Goal: Information Seeking & Learning: Learn about a topic

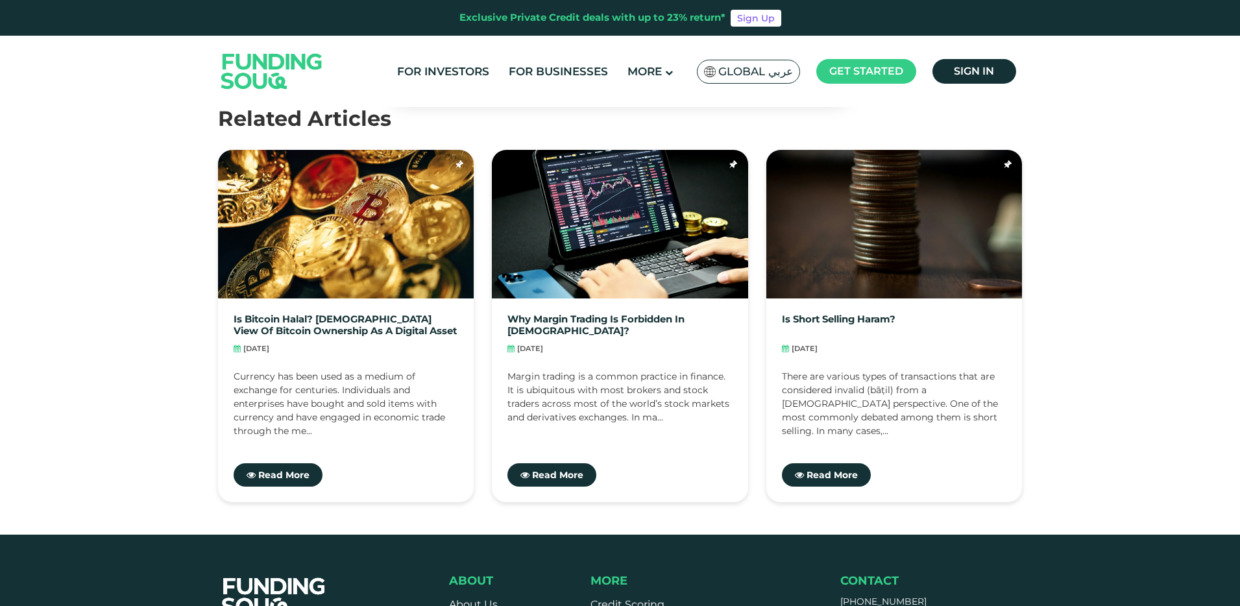
scroll to position [1725, 0]
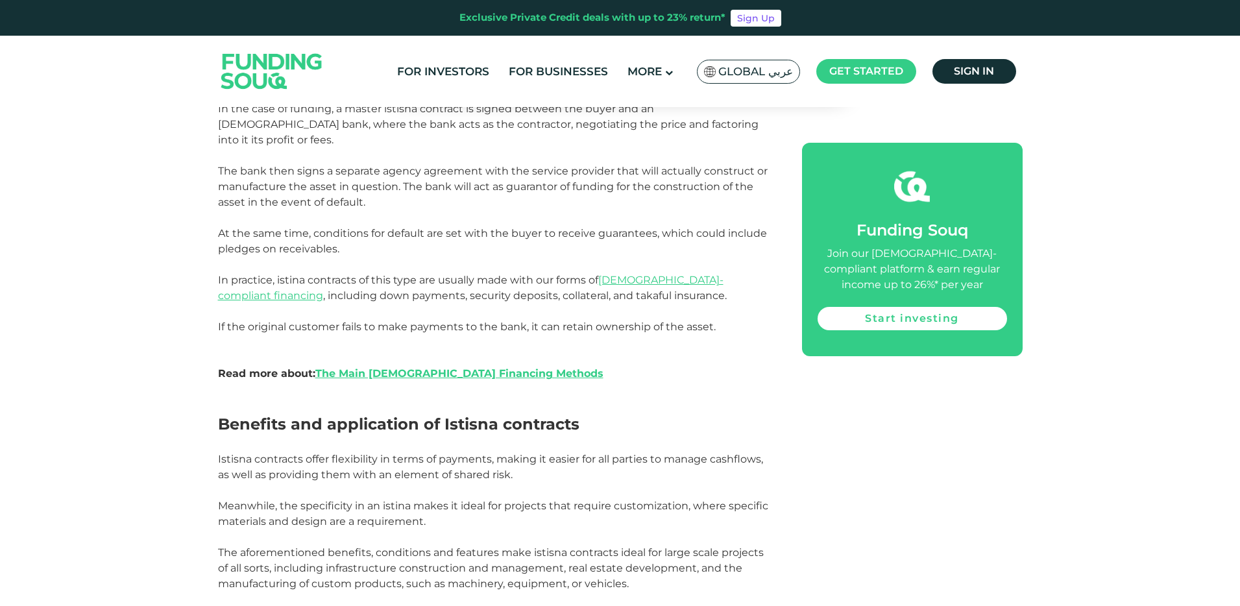
click at [269, 79] on img at bounding box center [271, 71] width 127 height 66
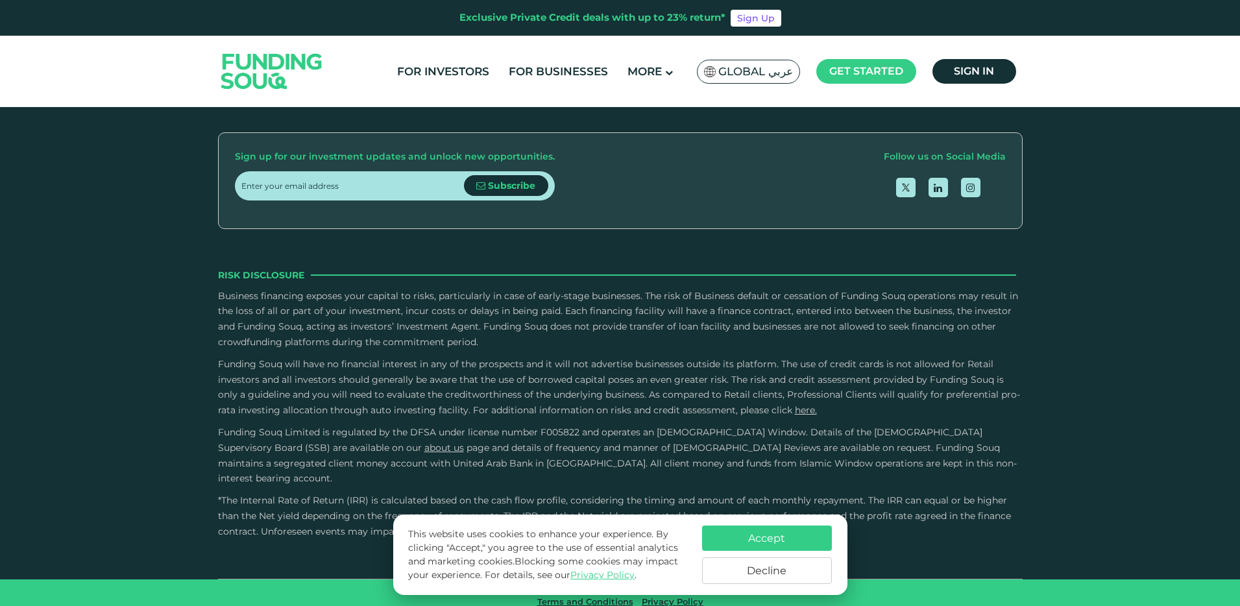
scroll to position [1678, 0]
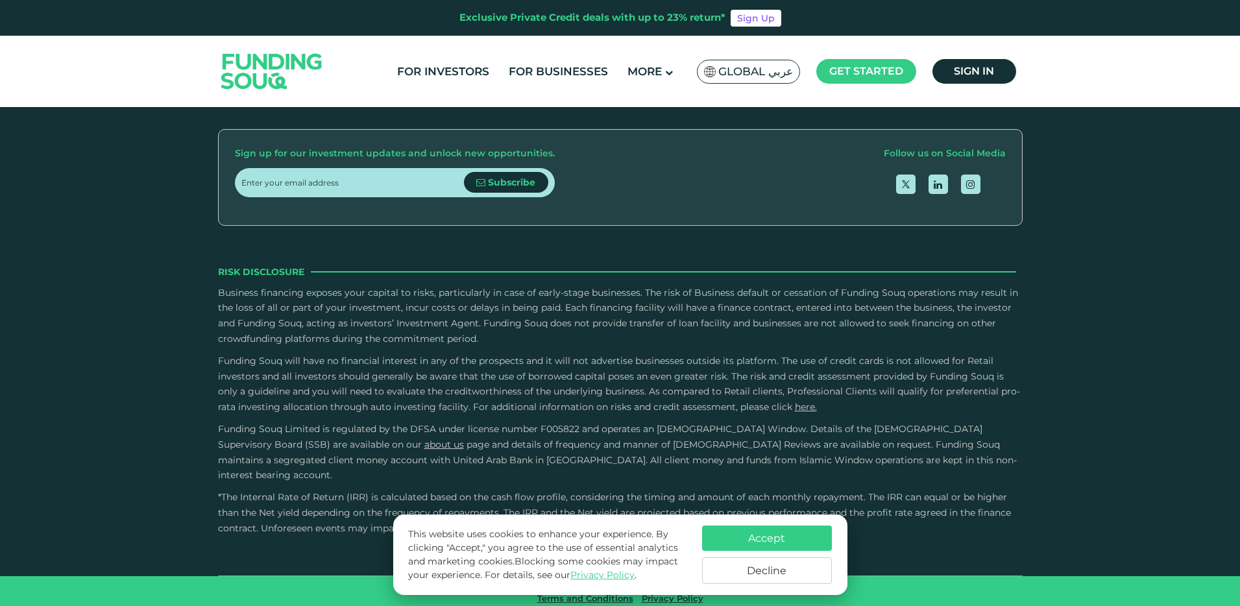
type tc-range-slider "4"
click at [790, 536] on button "Accept" at bounding box center [767, 538] width 130 height 25
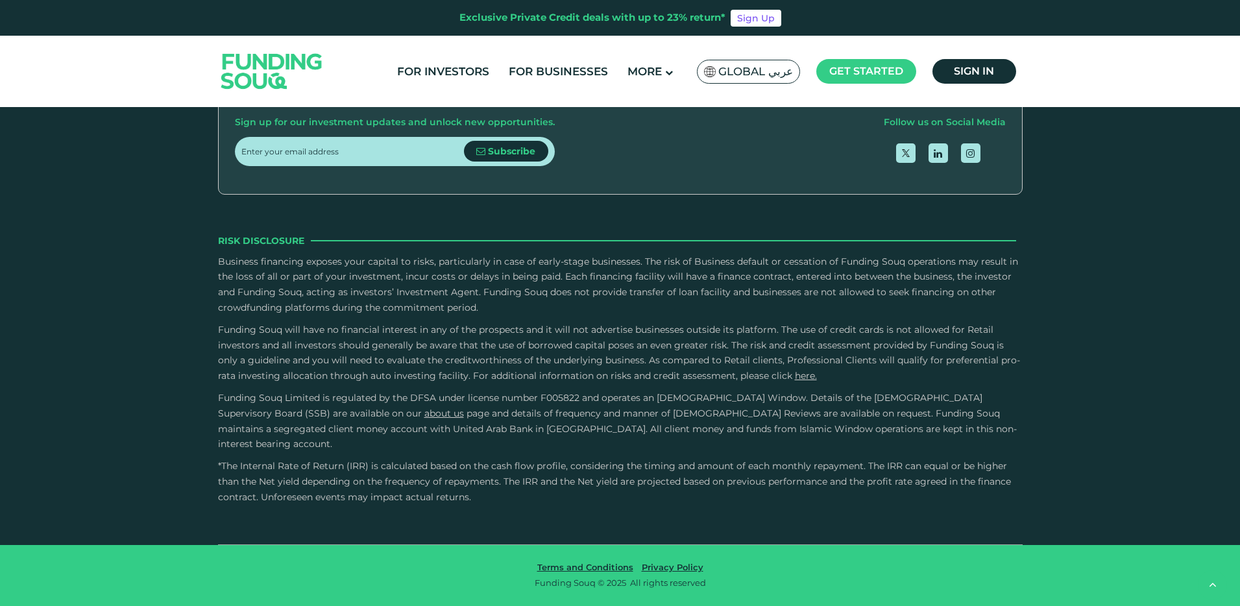
scroll to position [2172, 0]
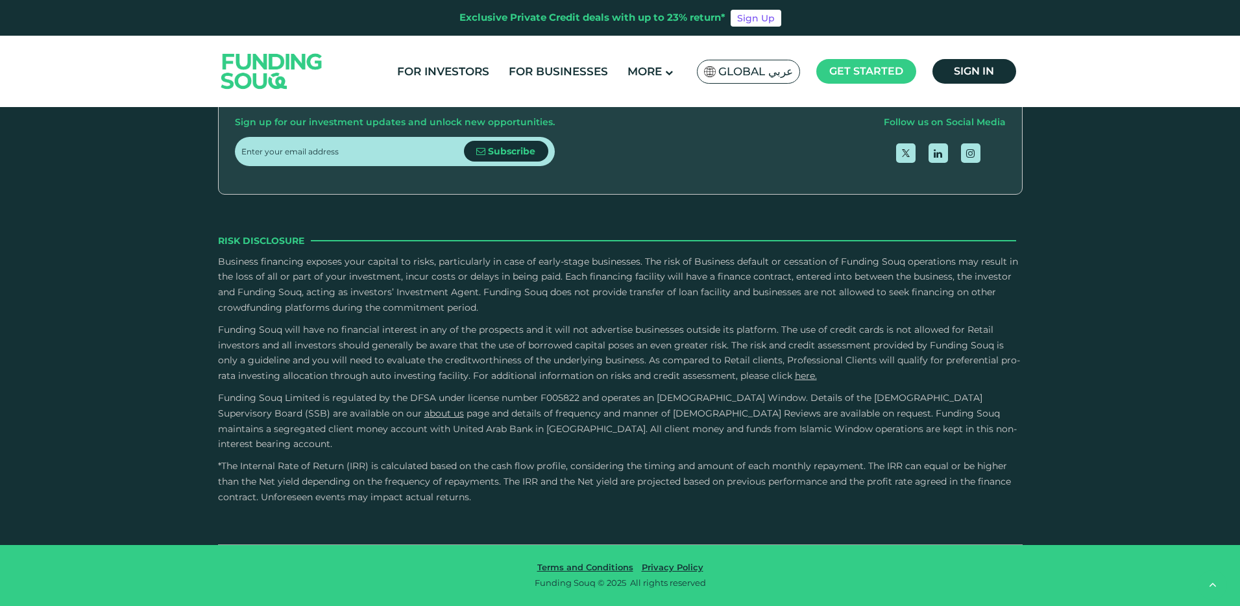
click at [238, 279] on button "How Does Debt-Based Crowdfunding Work?" at bounding box center [620, 260] width 785 height 38
click at [321, 474] on button "What measure Funding Souq has in place for the security of information technolo…" at bounding box center [620, 493] width 785 height 38
click at [564, 72] on link "For Businesses" at bounding box center [558, 71] width 106 height 21
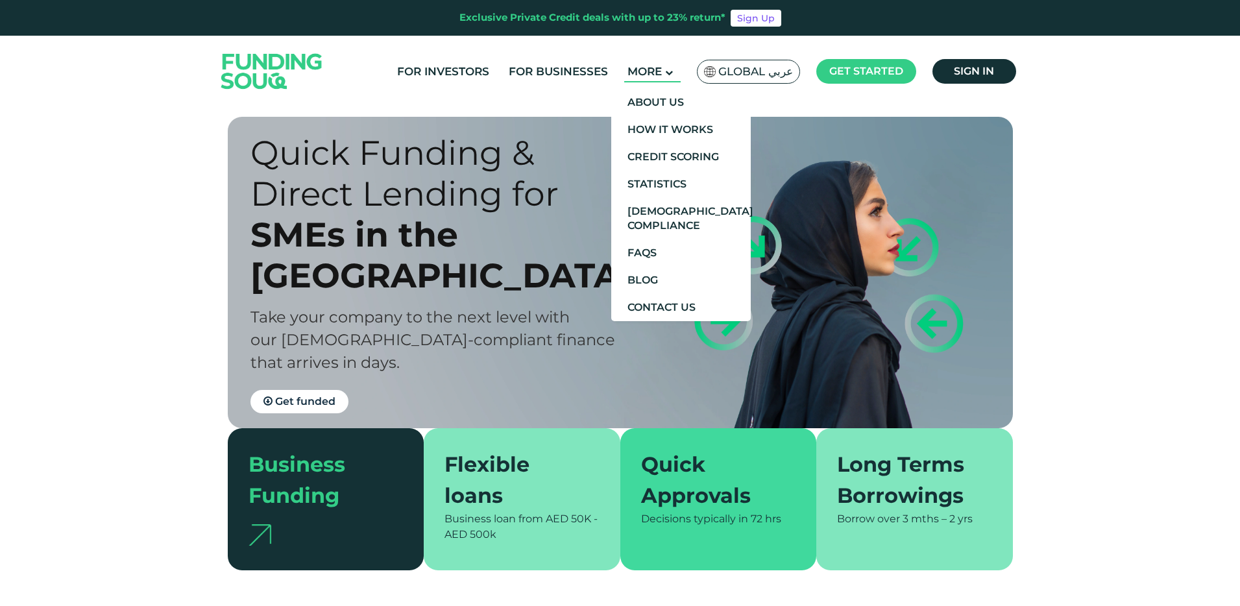
click at [647, 76] on span "More" at bounding box center [644, 71] width 34 height 13
click at [670, 105] on link "About Us" at bounding box center [680, 102] width 139 height 27
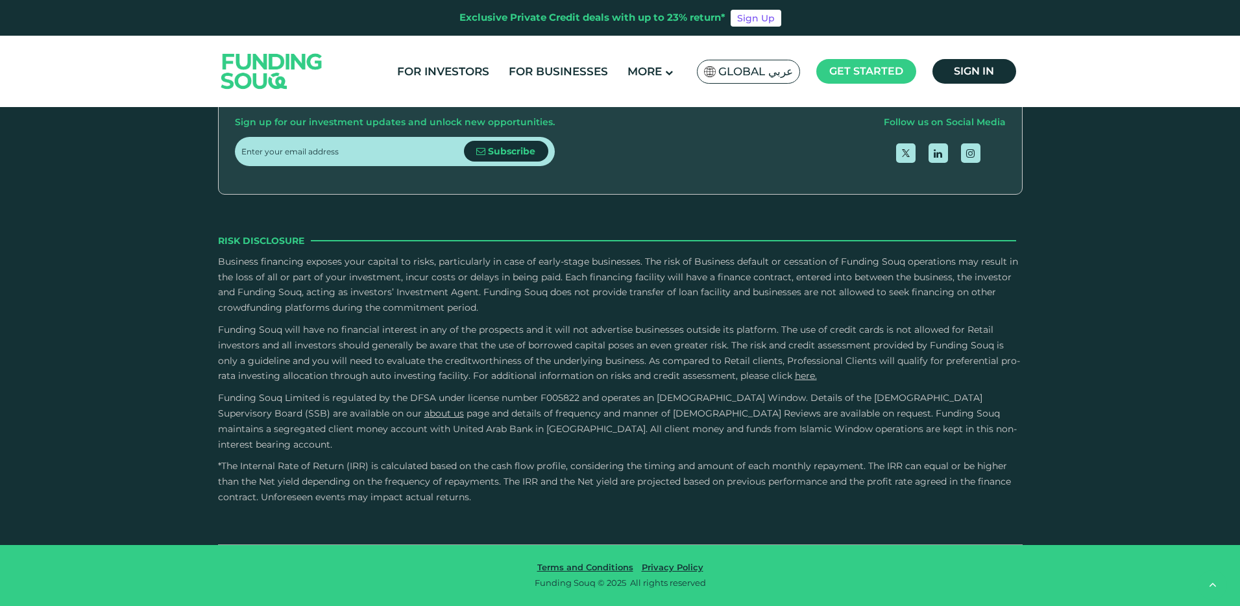
scroll to position [2088, 0]
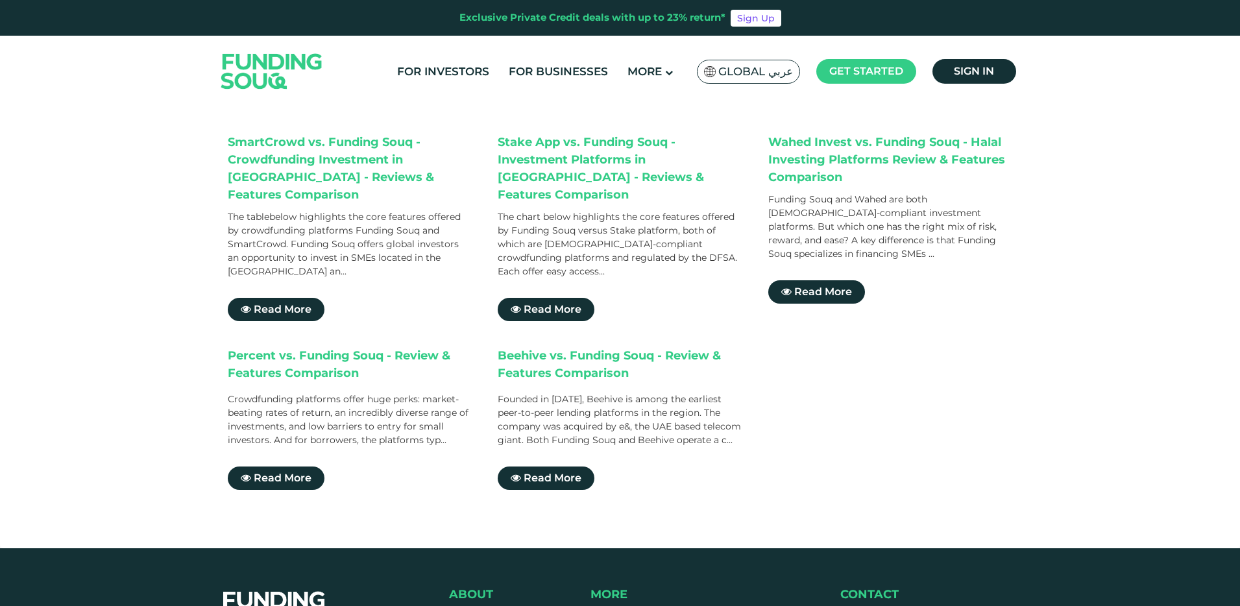
scroll to position [561, 0]
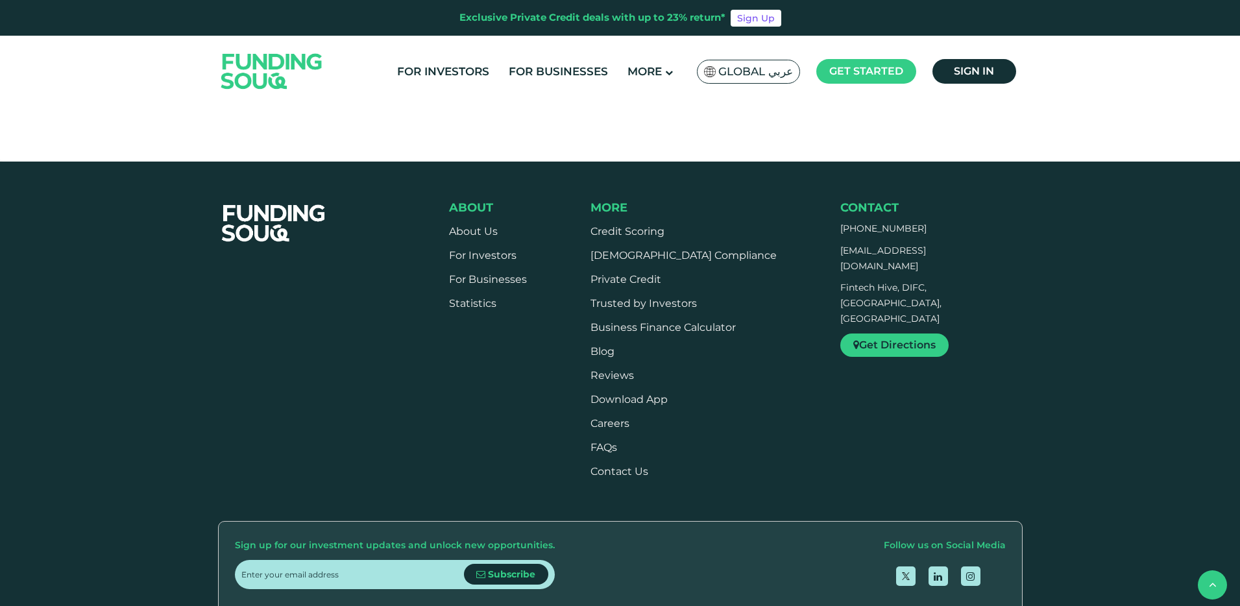
click at [654, 272] on li "Private Credit" at bounding box center [683, 279] width 186 height 14
click at [655, 273] on link "Private Credit" at bounding box center [625, 279] width 71 height 12
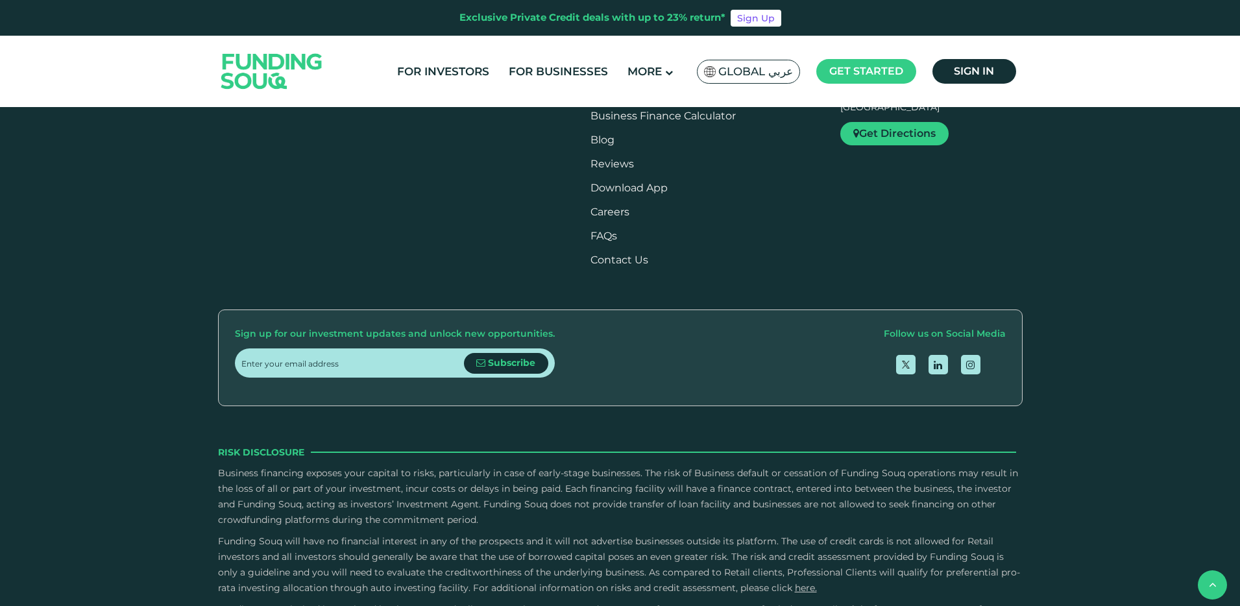
scroll to position [1015, 0]
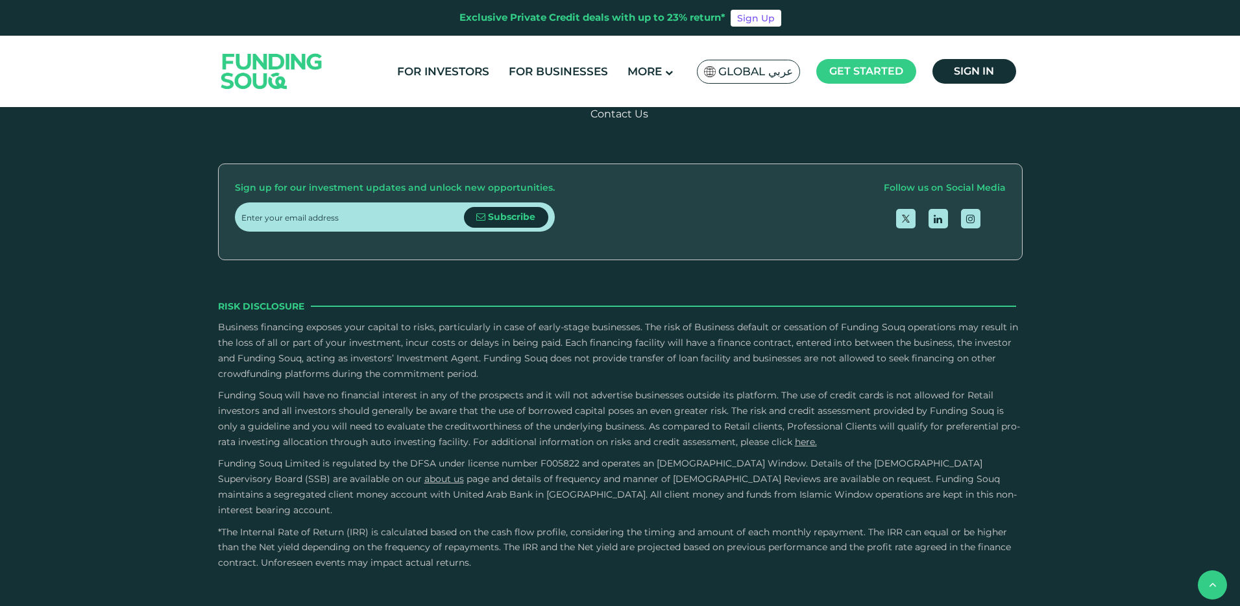
click at [634, 24] on link "Reviews" at bounding box center [611, 18] width 43 height 12
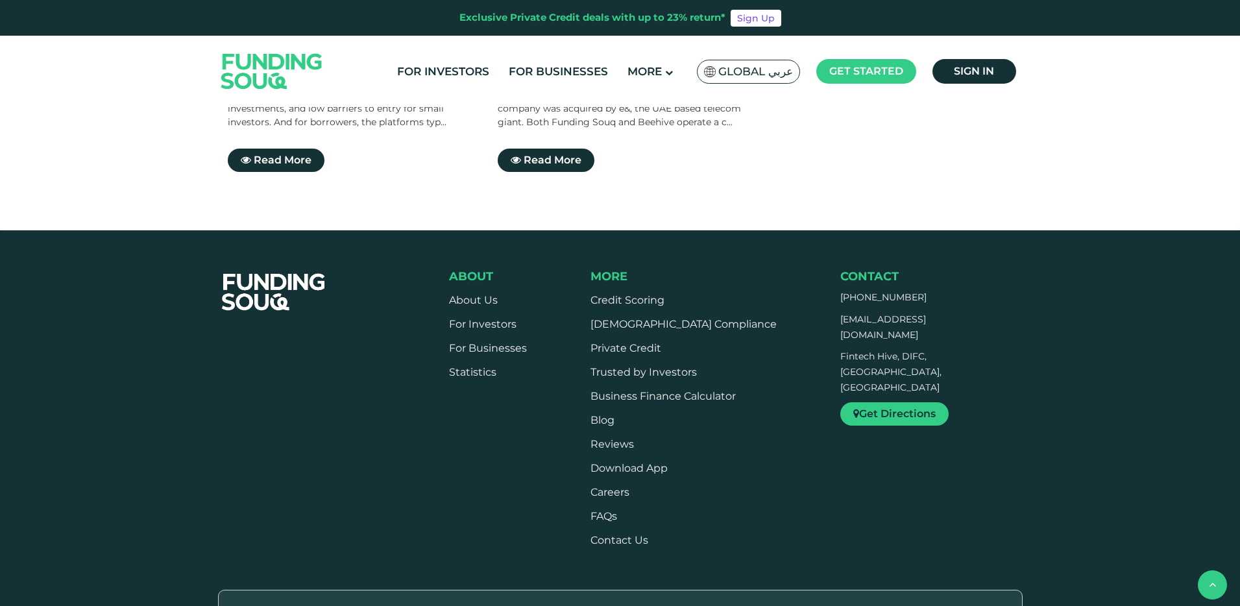
scroll to position [490, 0]
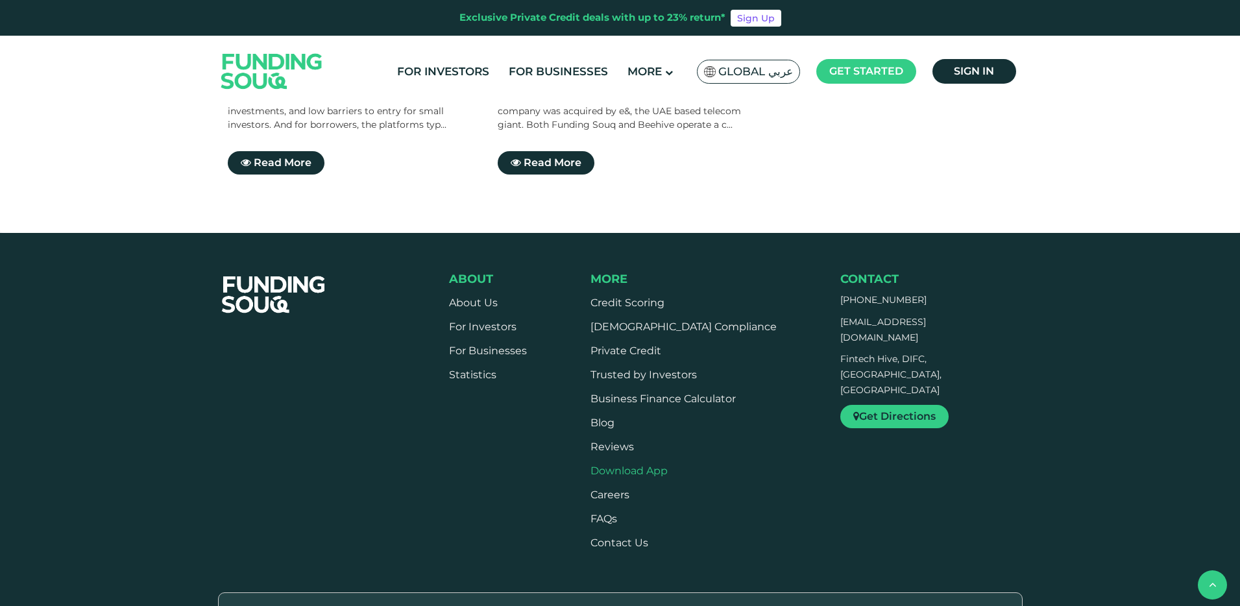
click at [644, 465] on link "Download App" at bounding box center [628, 471] width 77 height 12
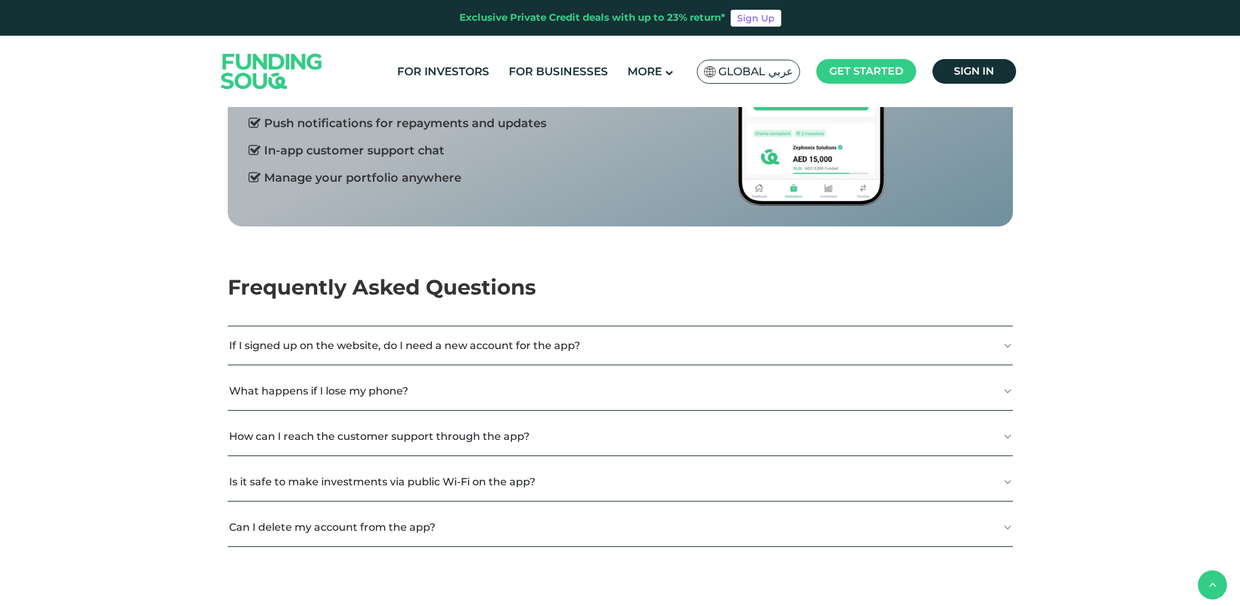
scroll to position [788, 0]
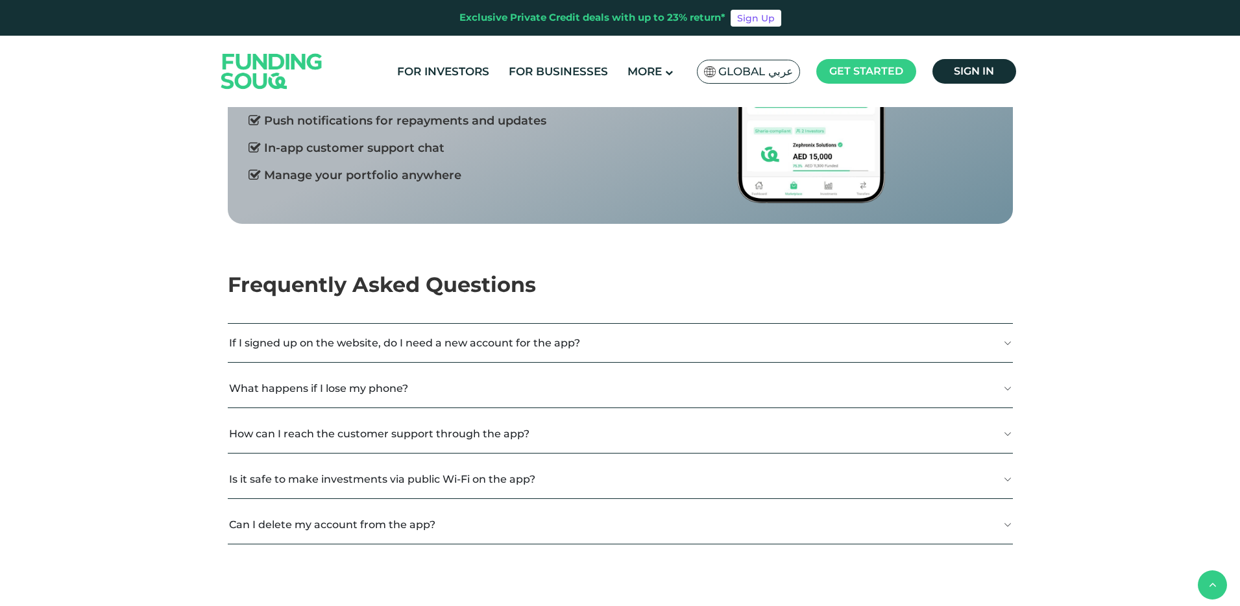
click at [1003, 346] on button "If I signed up on the website, do I need a new account for the app?" at bounding box center [620, 343] width 785 height 38
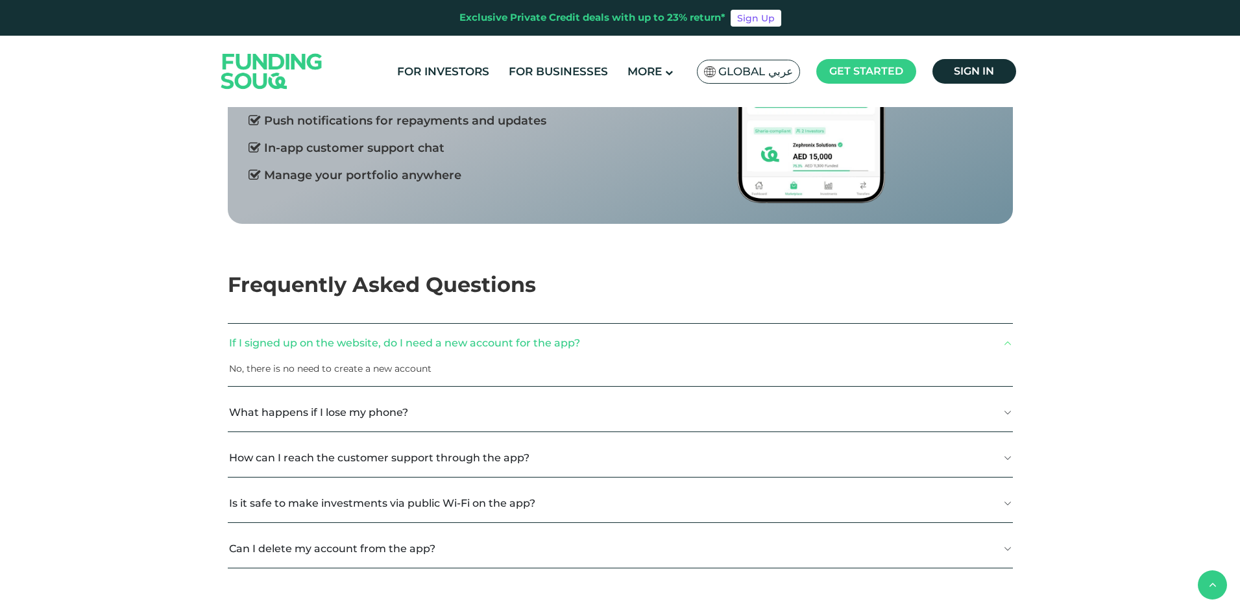
click at [1011, 420] on button "What happens if I lose my phone?" at bounding box center [620, 412] width 785 height 38
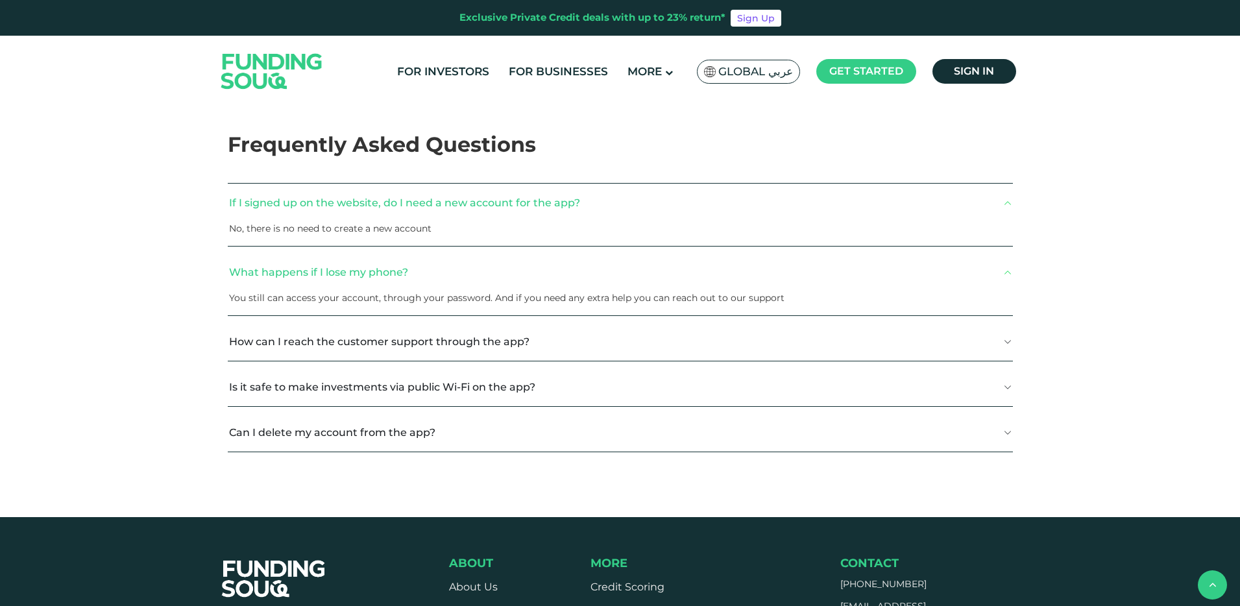
scroll to position [930, 0]
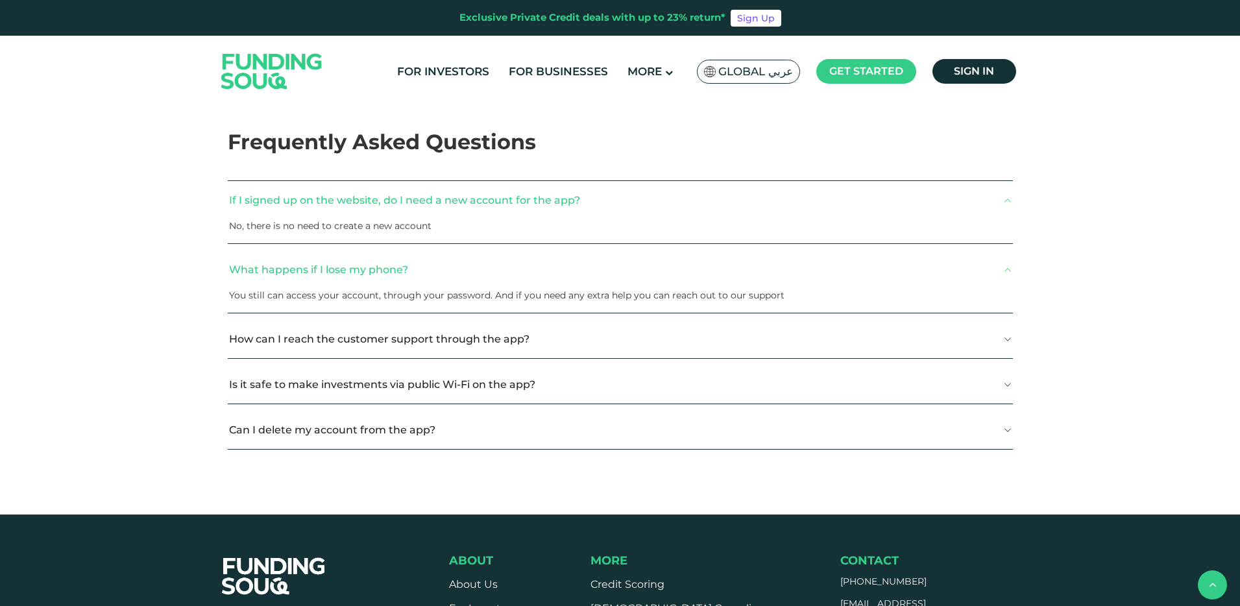
click at [997, 388] on button "Is it safe to make investments via public Wi-Fi on the app?" at bounding box center [620, 384] width 785 height 38
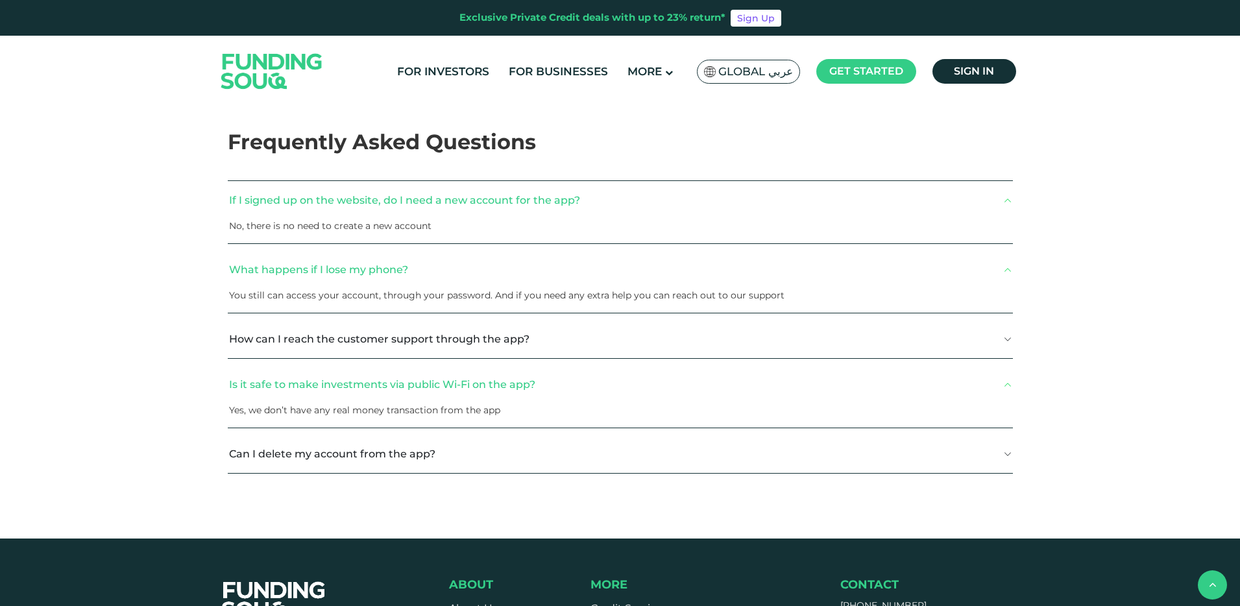
click at [572, 456] on button "Can I delete my account from the app?" at bounding box center [620, 454] width 785 height 38
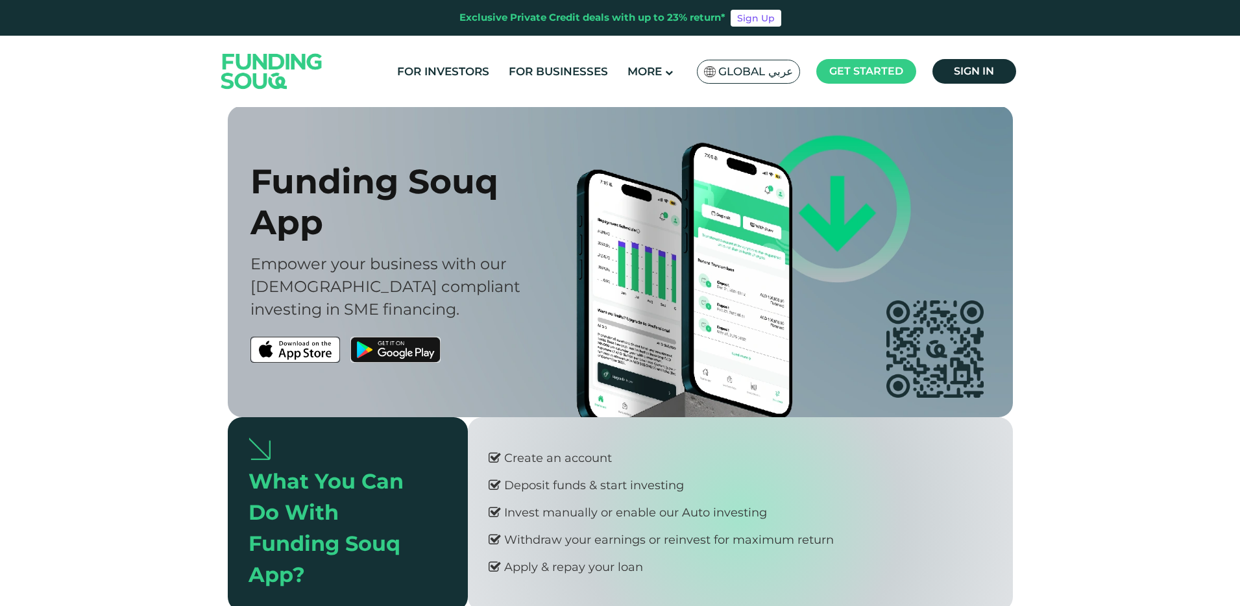
scroll to position [0, 0]
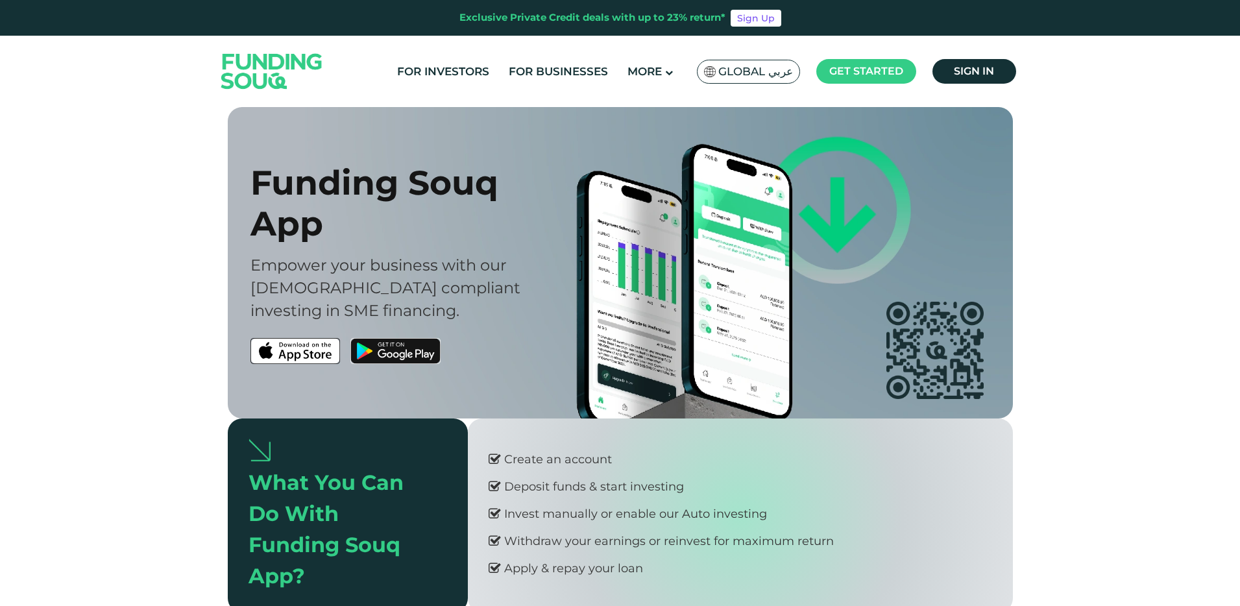
click at [402, 364] on img at bounding box center [395, 351] width 90 height 26
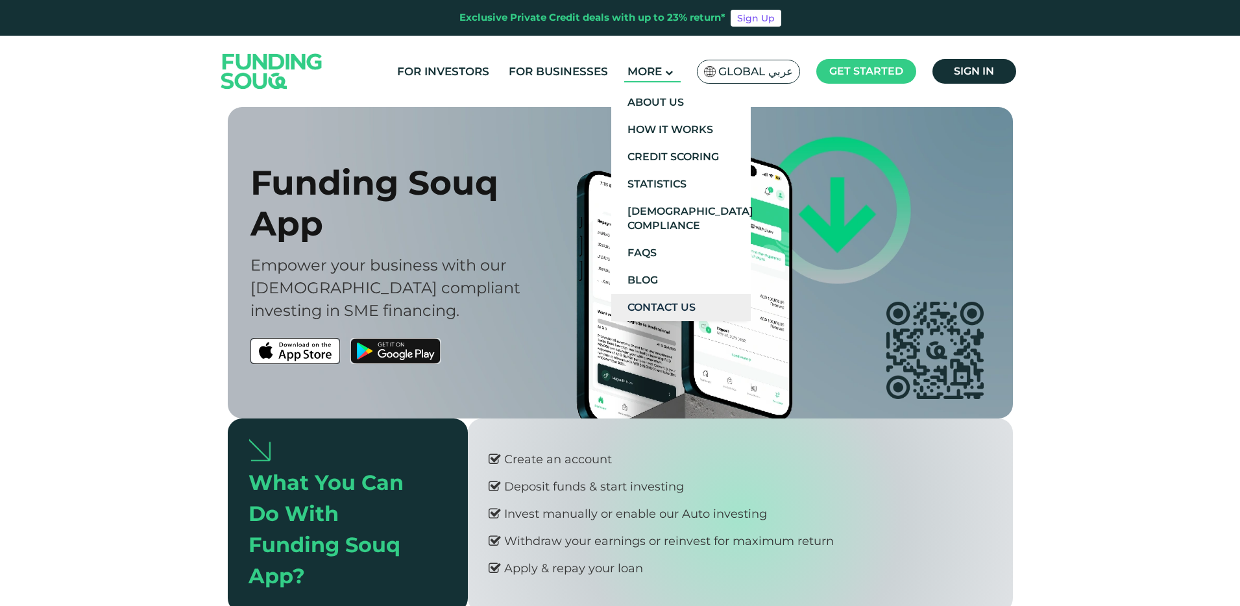
click at [663, 307] on link "Contact Us" at bounding box center [680, 307] width 139 height 27
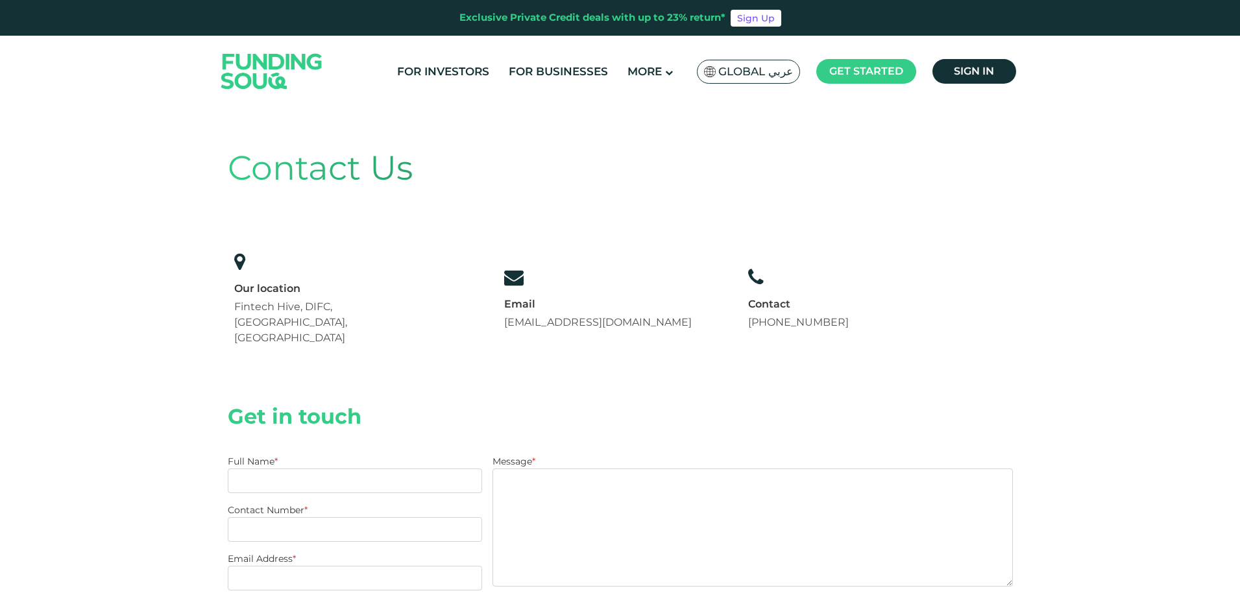
click at [313, 80] on img at bounding box center [271, 71] width 127 height 66
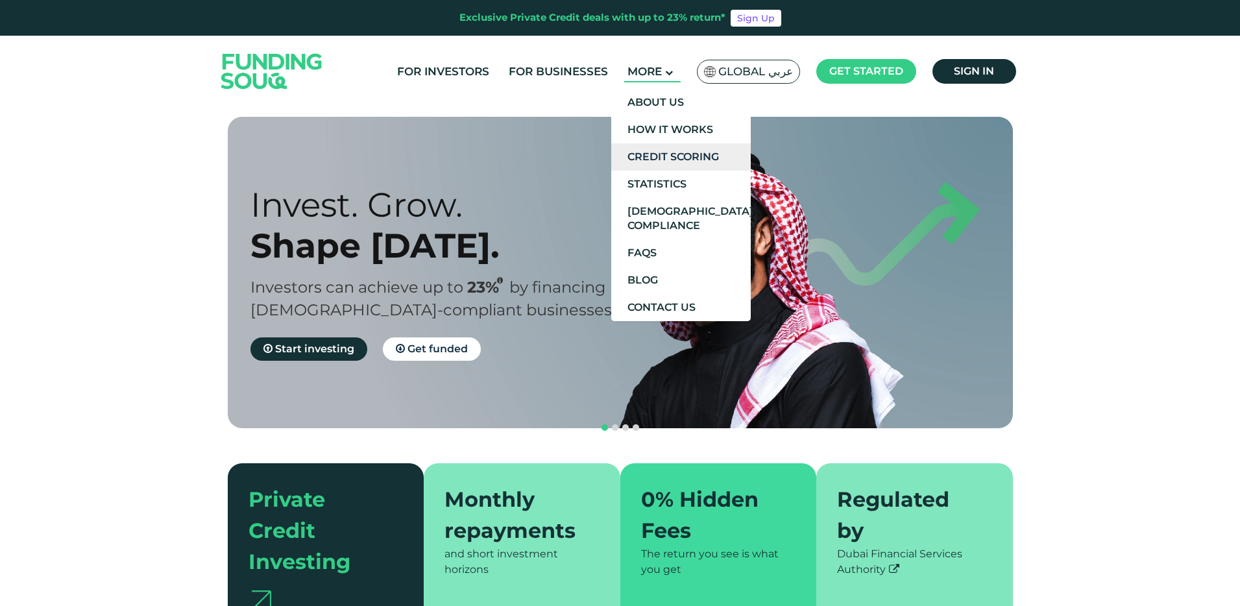
click at [683, 158] on link "Credit Scoring" at bounding box center [680, 156] width 139 height 27
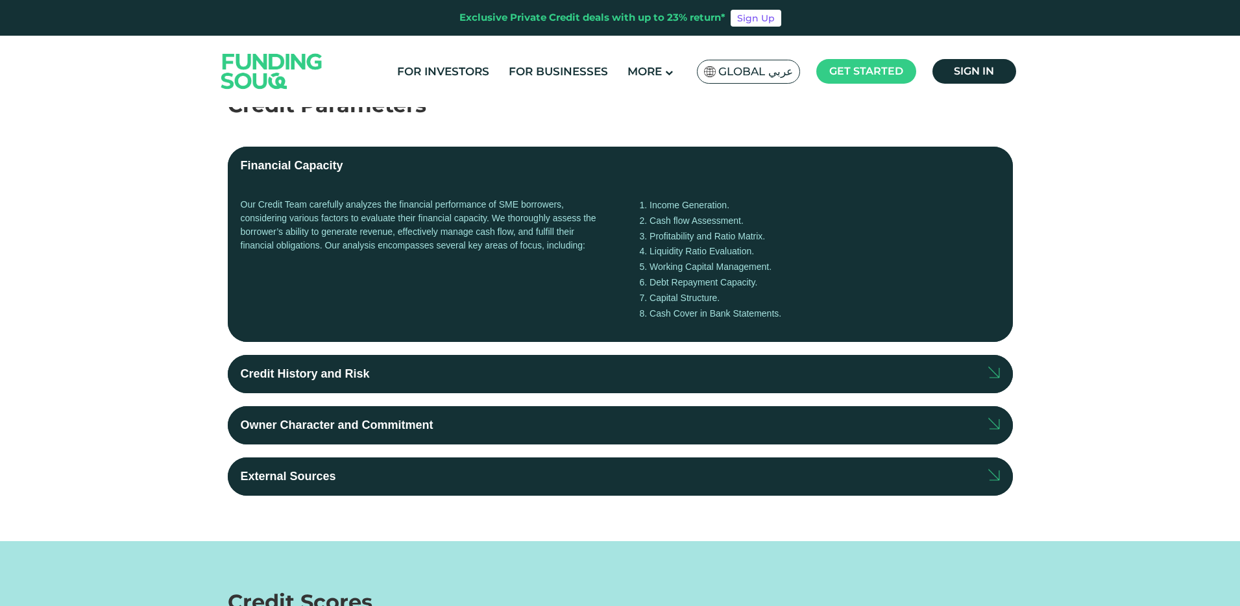
scroll to position [269, 0]
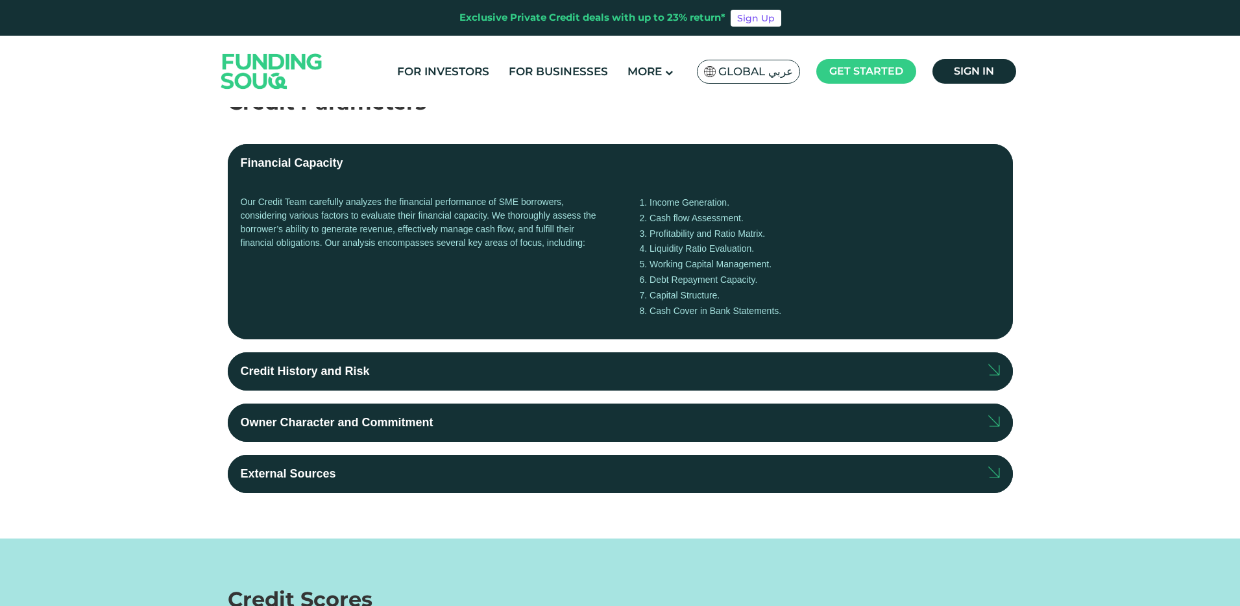
click at [298, 366] on div "Credit History and Risk" at bounding box center [305, 372] width 129 height 18
click at [0, 0] on input "Credit History and Risk" at bounding box center [0, 0] width 0 height 0
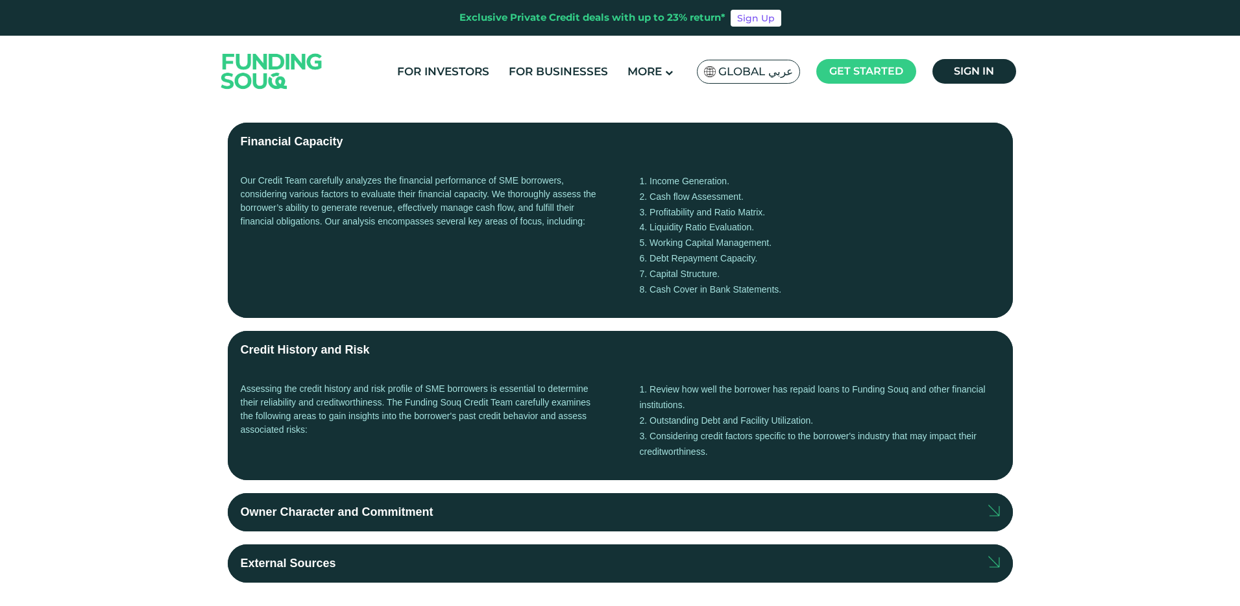
scroll to position [291, 0]
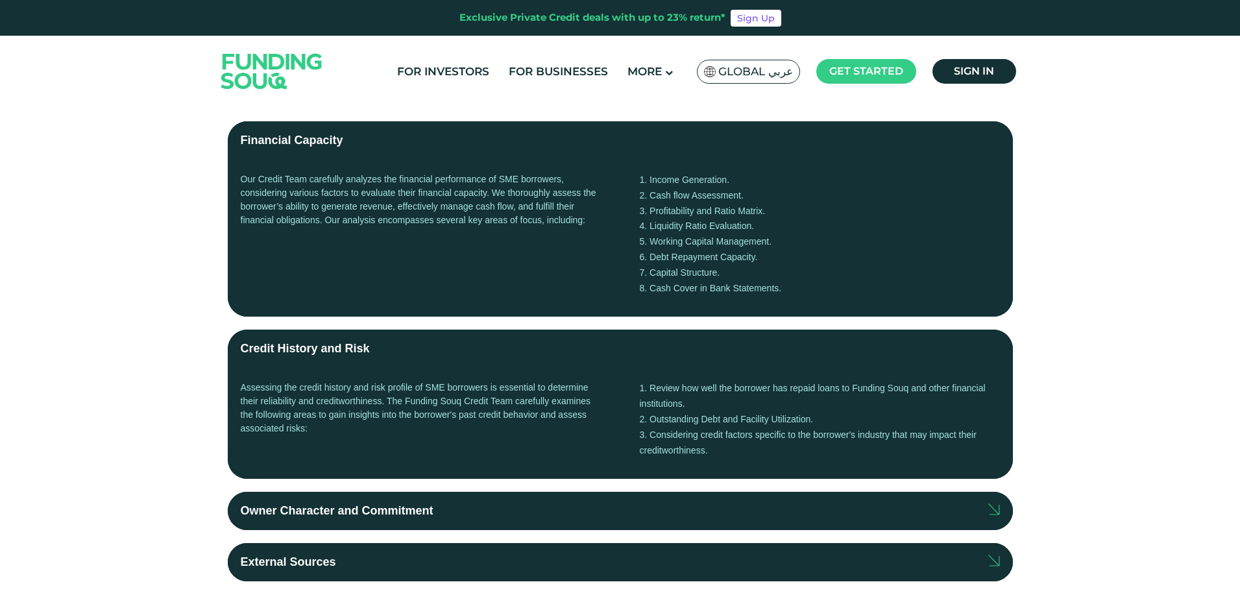
click at [350, 509] on div "Owner Character and Commitment" at bounding box center [337, 511] width 193 height 18
click at [0, 0] on input "Owner Character and Commitment" at bounding box center [0, 0] width 0 height 0
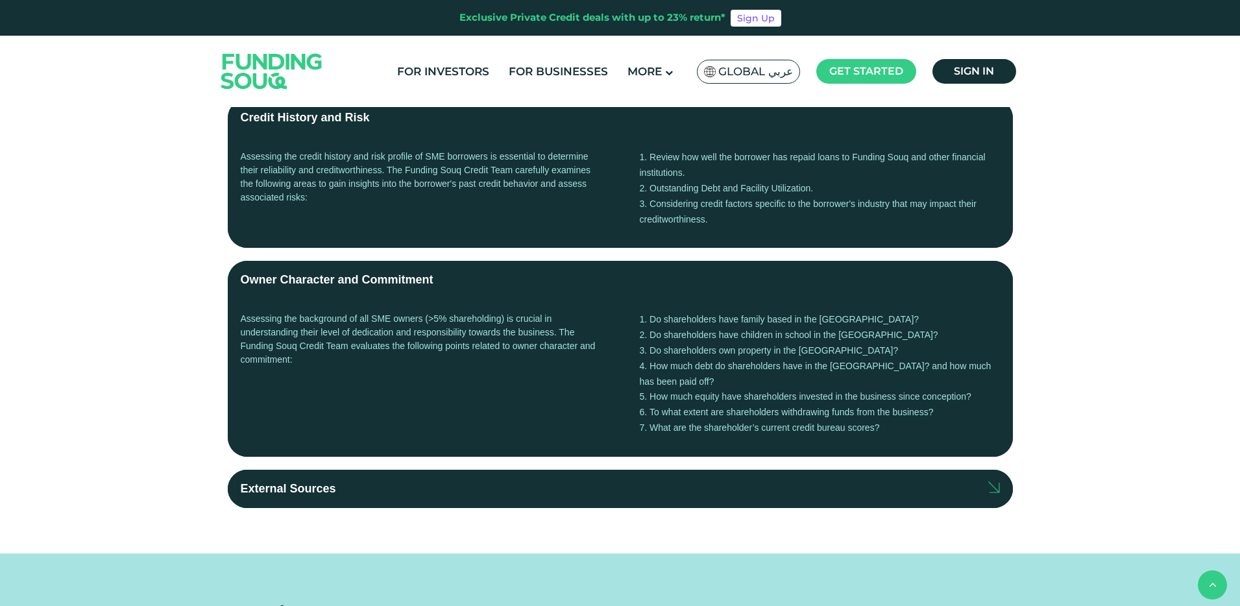
scroll to position [523, 0]
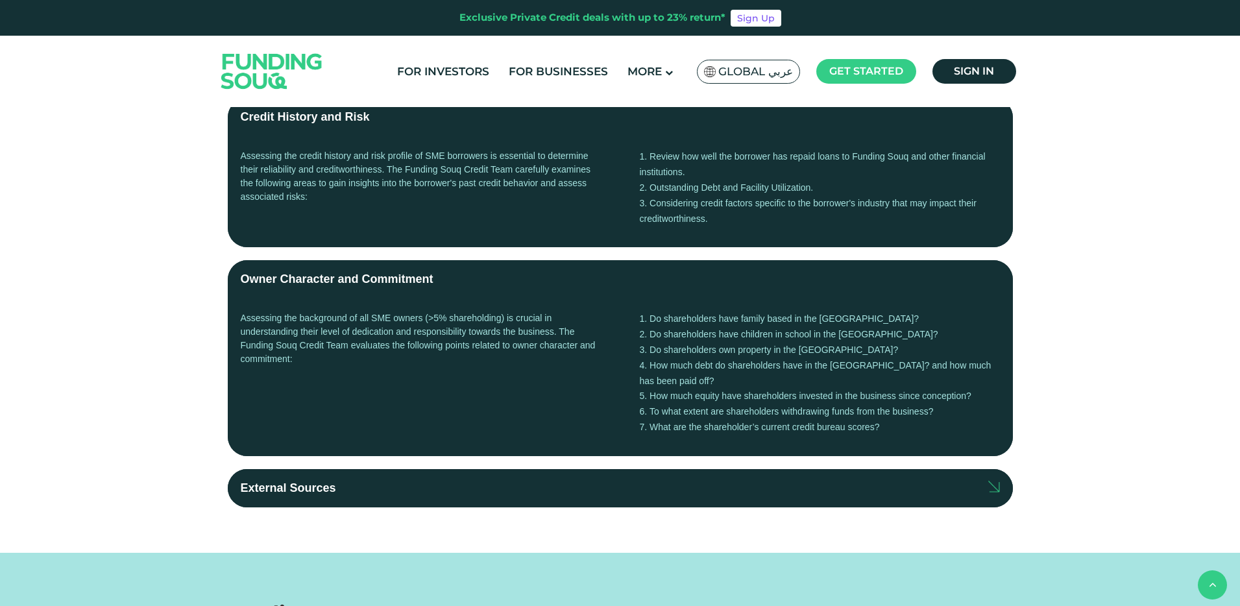
click at [324, 479] on div "External Sources" at bounding box center [288, 488] width 95 height 18
click at [0, 0] on input "External Sources" at bounding box center [0, 0] width 0 height 0
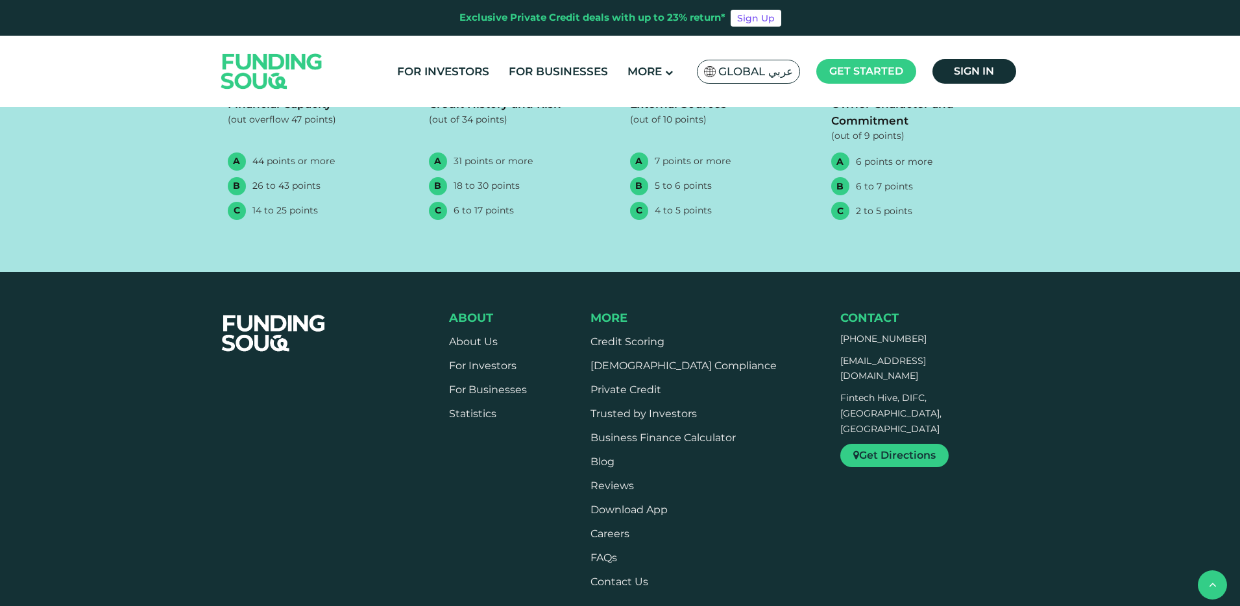
scroll to position [1308, 0]
